Goal: Information Seeking & Learning: Learn about a topic

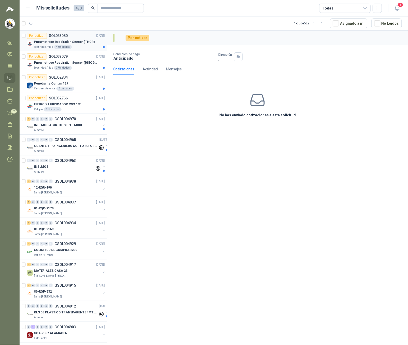
click at [81, 47] on div "Seguridad Atlas 4 Unidades" at bounding box center [69, 47] width 71 height 4
click at [78, 67] on div "Seguridad Atlas 7 Unidades" at bounding box center [69, 68] width 71 height 4
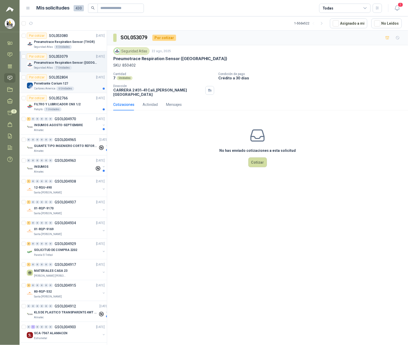
click at [78, 86] on div "Penetrante Corium 127" at bounding box center [69, 83] width 71 height 6
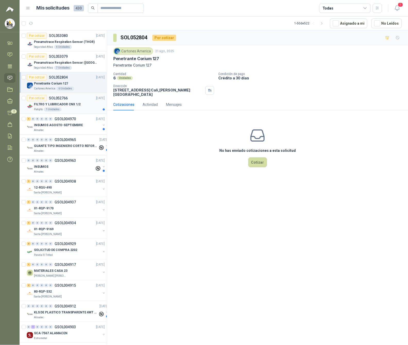
click at [81, 105] on div "FILTRO Y LUBRICADOR CNX 1/2" at bounding box center [69, 104] width 71 height 6
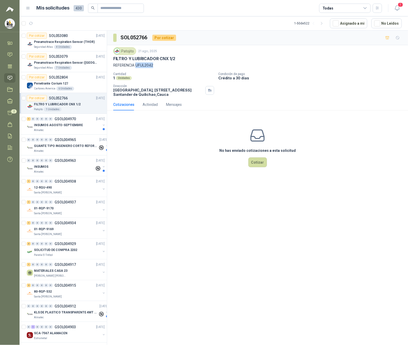
drag, startPoint x: 136, startPoint y: 65, endPoint x: 158, endPoint y: 65, distance: 22.6
click at [158, 65] on p "REFERENCIA UFUL2042" at bounding box center [257, 65] width 288 height 6
copy p "UFUL2042"
click at [77, 126] on p "INSUMOS AGOSTO-SEPTIEMBRE" at bounding box center [58, 125] width 49 height 5
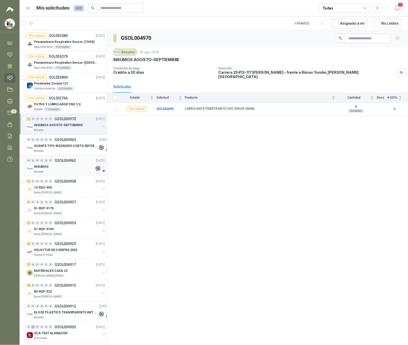
click at [78, 167] on div "INSUMOS" at bounding box center [64, 167] width 61 height 6
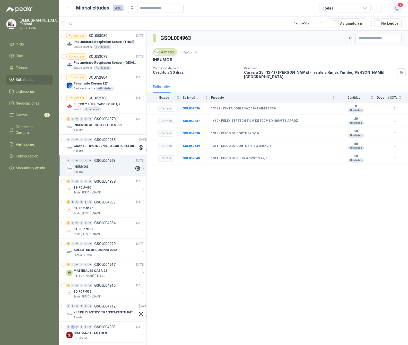
click at [395, 7] on icon "button" at bounding box center [396, 8] width 4 height 5
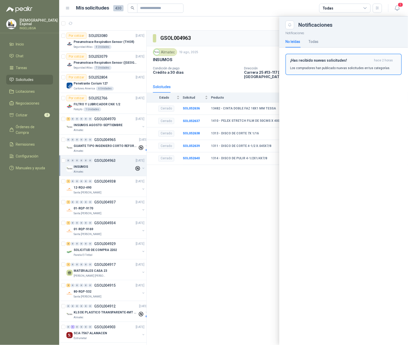
click at [344, 67] on p "Los compradores han publicado nuevas solicitudes en tus categorías." at bounding box center [340, 68] width 100 height 5
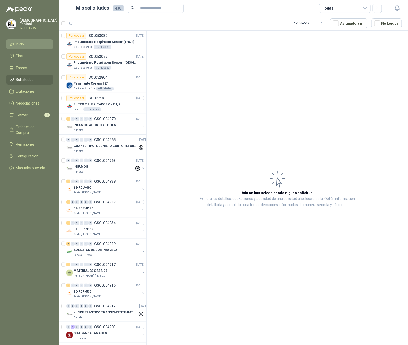
click at [23, 44] on span "Inicio" at bounding box center [20, 44] width 8 height 6
